Goal: Task Accomplishment & Management: Manage account settings

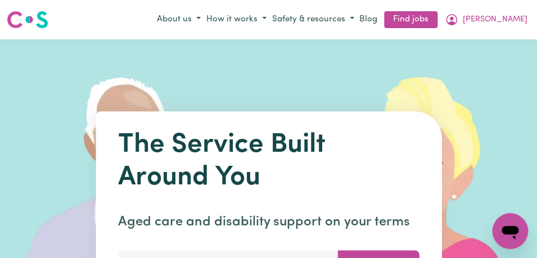
click at [515, 7] on nav "Menu About us How it works Safety & resources Blog Find jobs [PERSON_NAME]" at bounding box center [268, 19] width 537 height 39
click at [515, 16] on span "[PERSON_NAME]" at bounding box center [495, 19] width 65 height 12
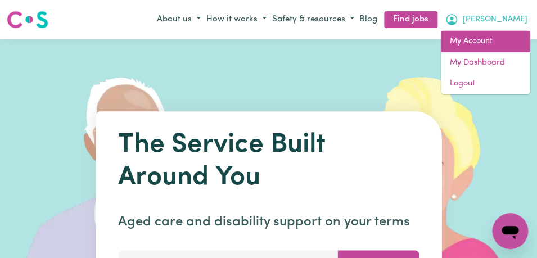
click at [495, 43] on link "My Account" at bounding box center [485, 41] width 89 height 21
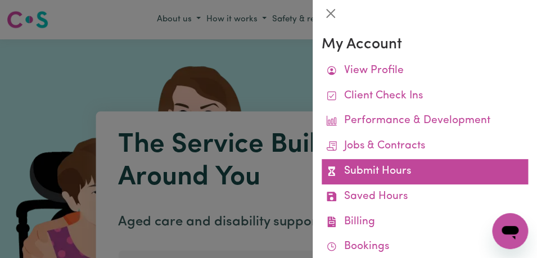
click at [417, 177] on link "Submit Hours" at bounding box center [425, 171] width 206 height 25
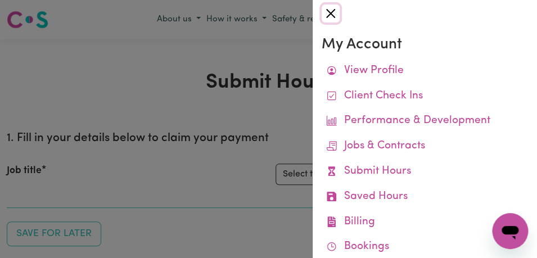
click at [327, 15] on button "Close" at bounding box center [331, 13] width 18 height 18
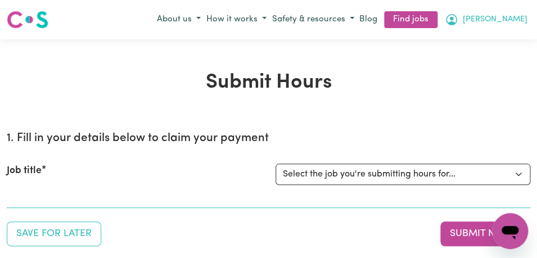
click at [510, 16] on button "[PERSON_NAME]" at bounding box center [486, 19] width 88 height 19
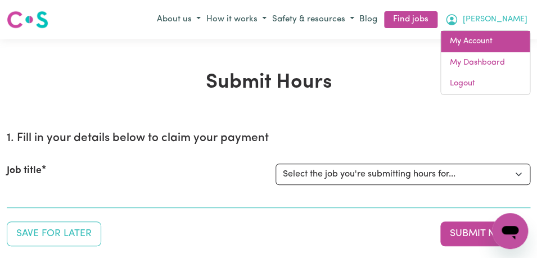
click at [487, 46] on link "My Account" at bounding box center [485, 41] width 89 height 21
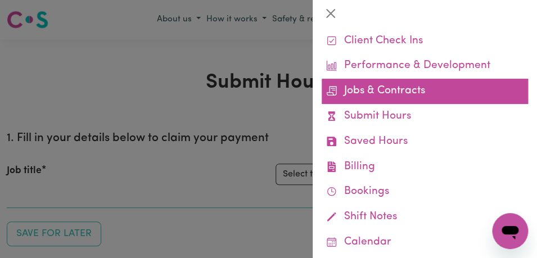
scroll to position [65, 0]
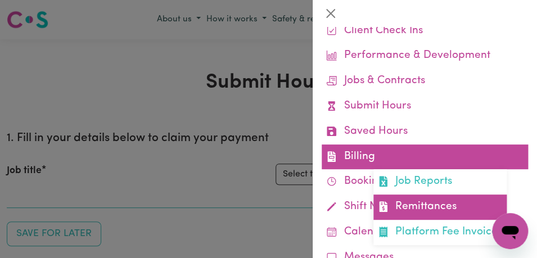
click at [436, 209] on link "Remittances" at bounding box center [439, 207] width 133 height 25
